Goal: Transaction & Acquisition: Download file/media

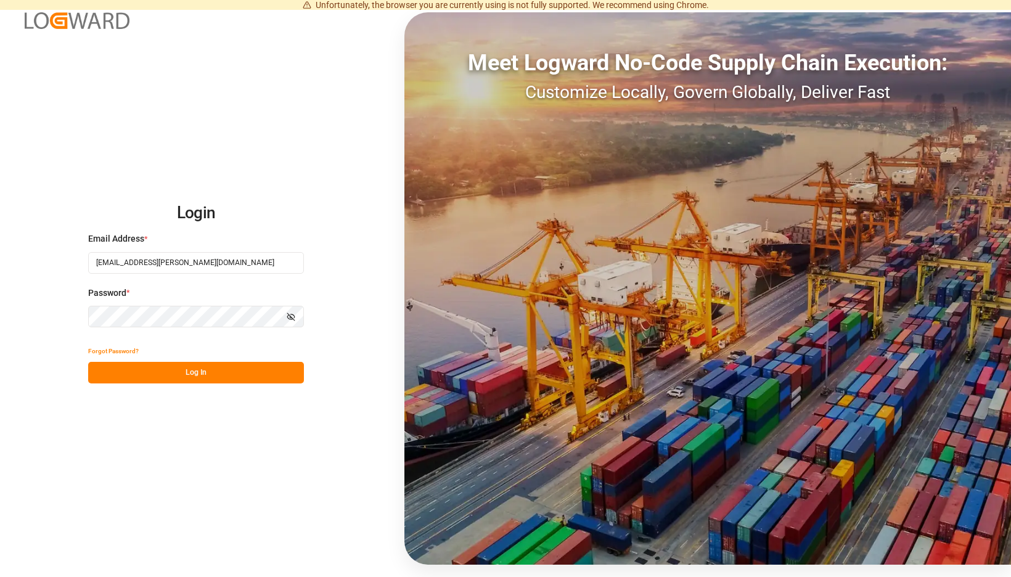
click at [287, 373] on button "Log In" at bounding box center [196, 373] width 216 height 22
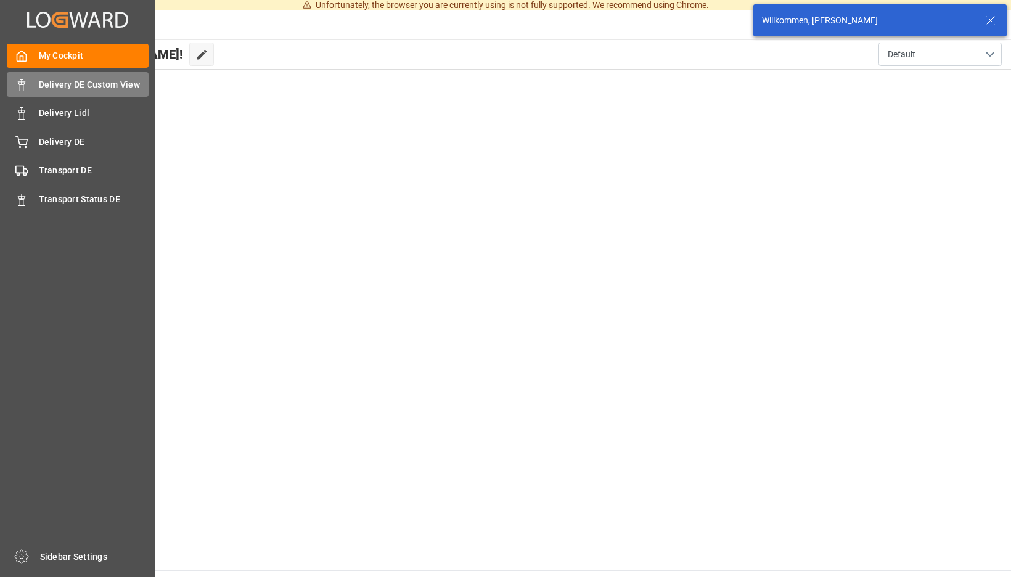
click at [31, 89] on div "Delivery DE Custom View Delivery DE Custom View" at bounding box center [78, 84] width 142 height 24
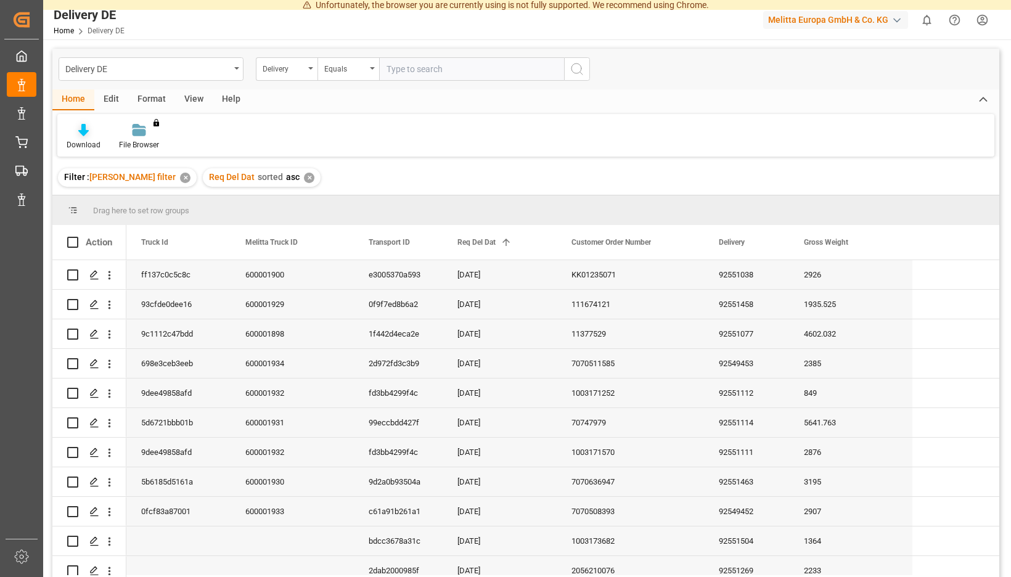
click at [89, 136] on icon at bounding box center [83, 130] width 10 height 12
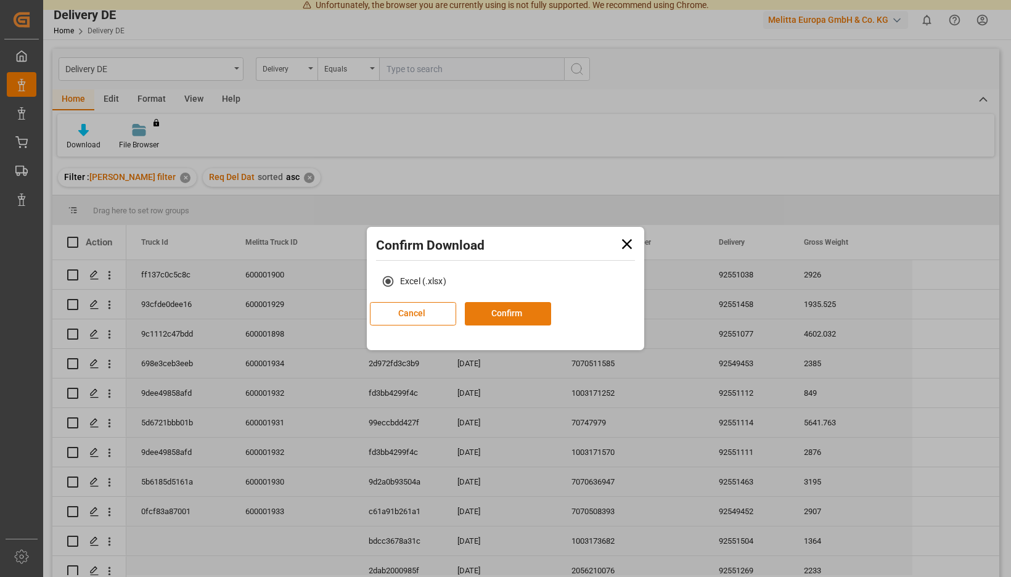
click at [513, 313] on button "Confirm" at bounding box center [508, 313] width 86 height 23
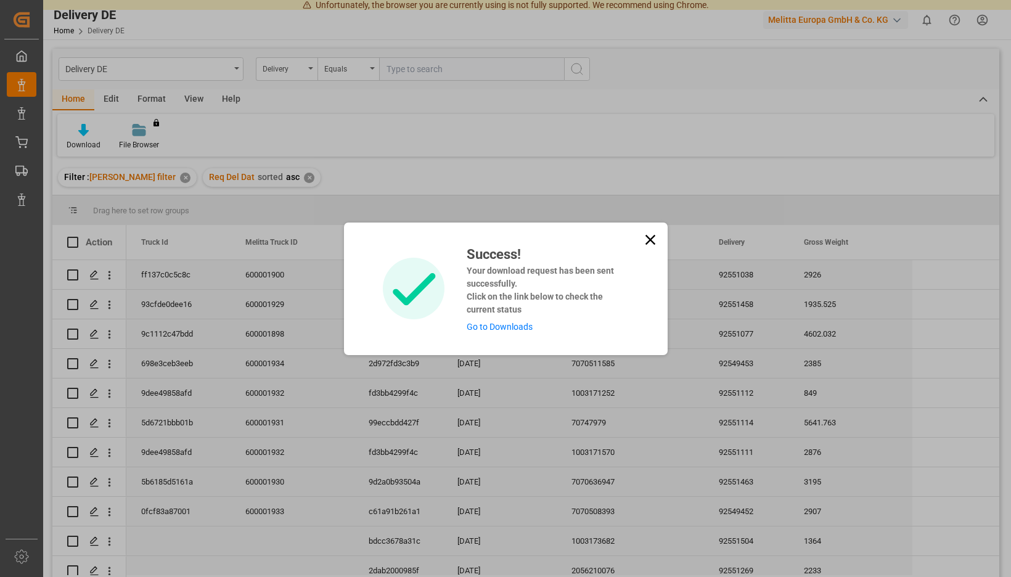
click at [506, 322] on link "Go to Downloads" at bounding box center [499, 327] width 66 height 10
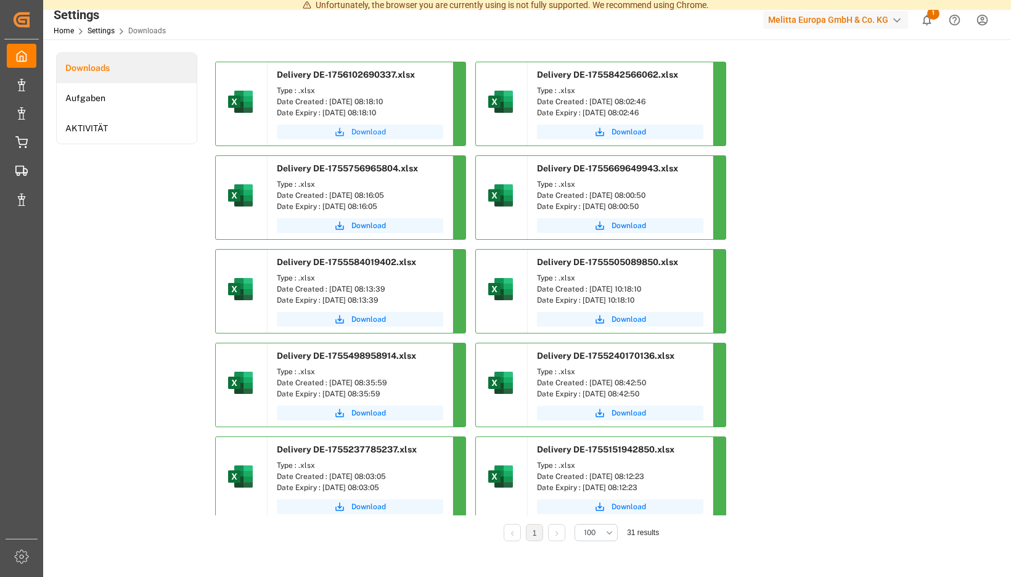
click at [443, 126] on button "Download" at bounding box center [360, 131] width 166 height 15
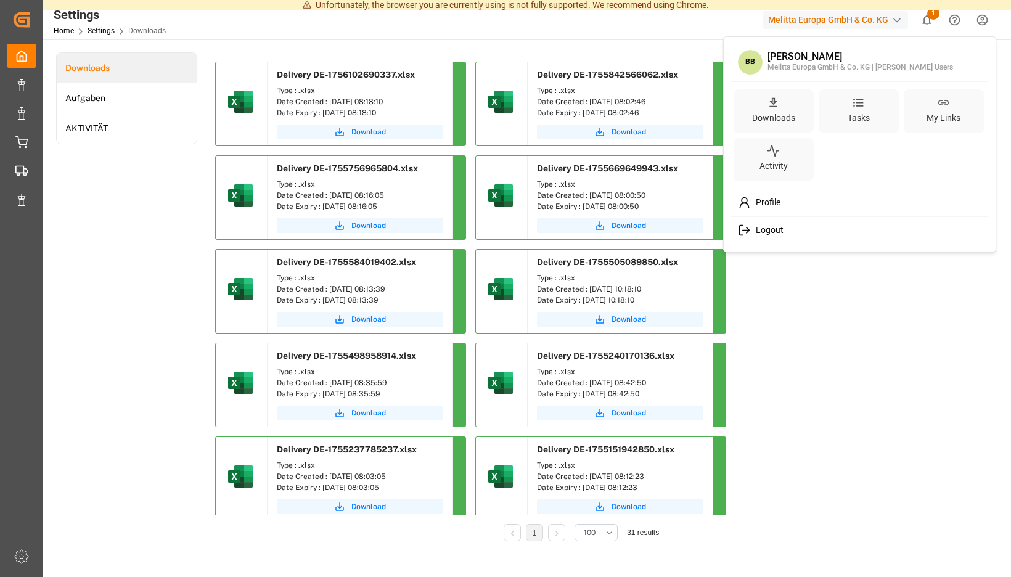
click at [776, 232] on span "Logout" at bounding box center [767, 230] width 33 height 11
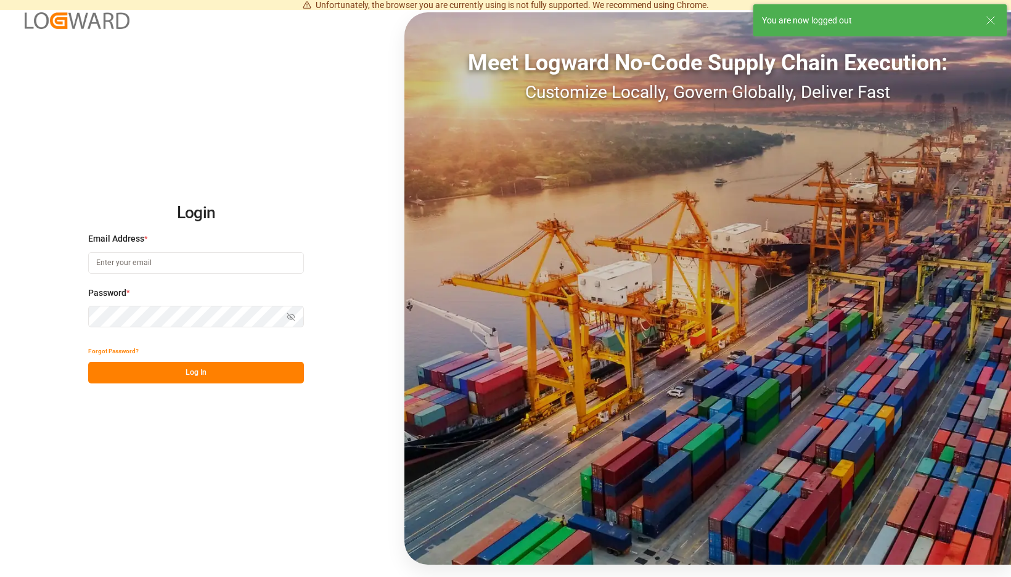
type input "[EMAIL_ADDRESS][PERSON_NAME][DOMAIN_NAME]"
